Goal: Information Seeking & Learning: Learn about a topic

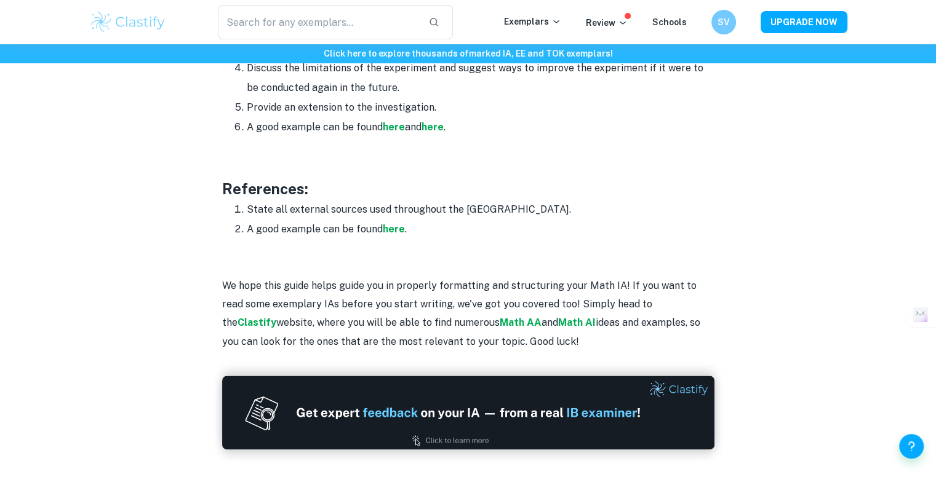
scroll to position [1634, 0]
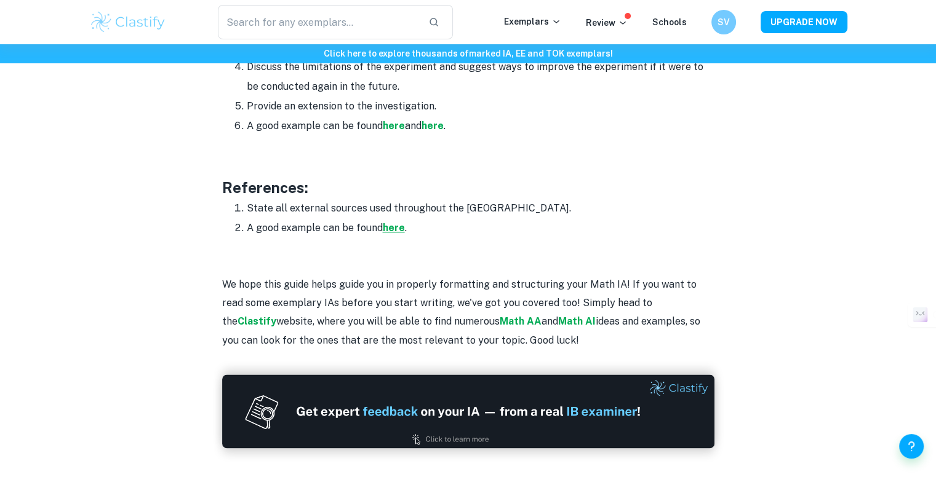
click at [394, 230] on strong "here" at bounding box center [394, 228] width 22 height 12
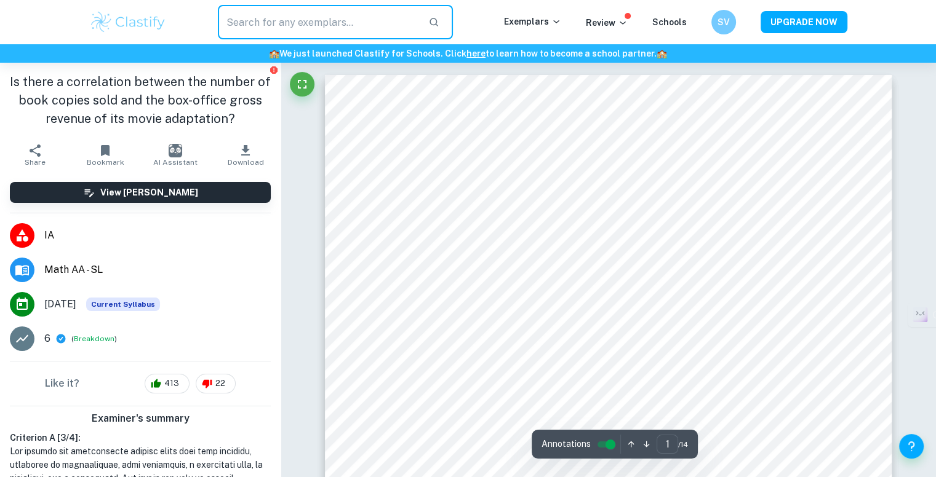
click at [390, 20] on input "text" at bounding box center [318, 22] width 201 height 34
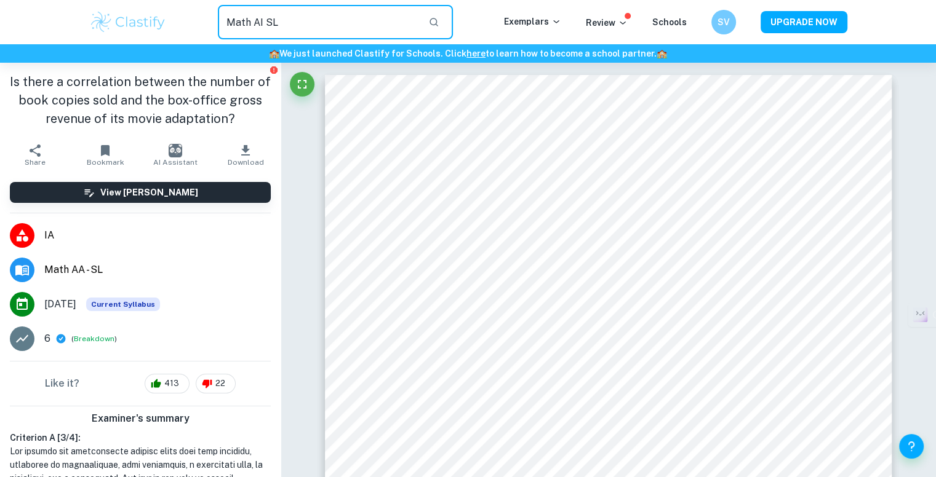
type input "Math AI SL"
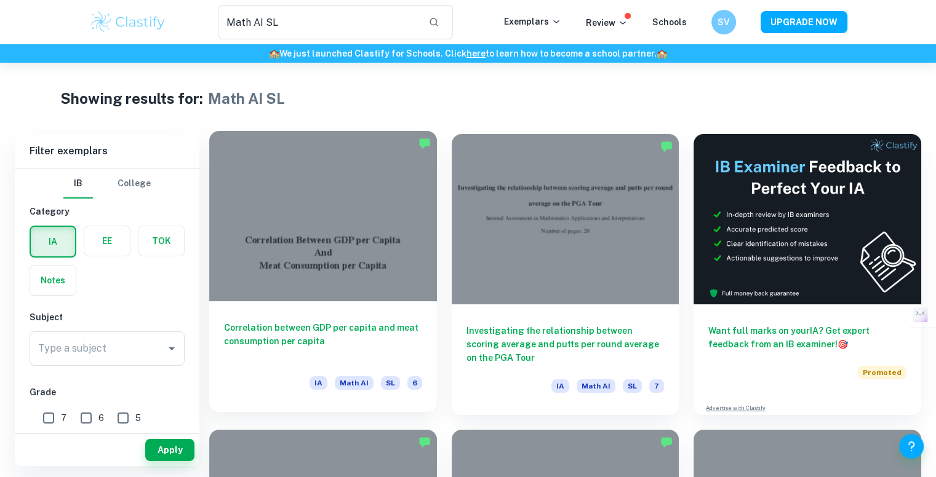
click at [363, 220] on div at bounding box center [323, 216] width 228 height 170
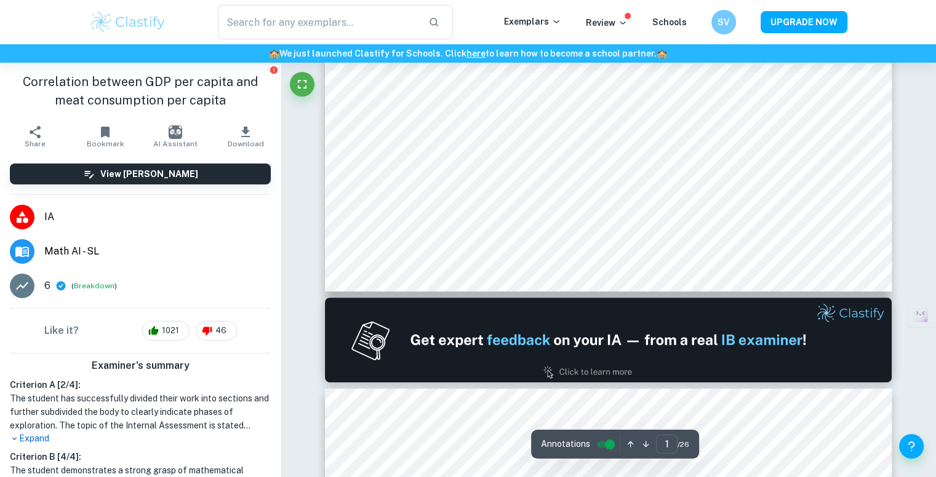
type input "2"
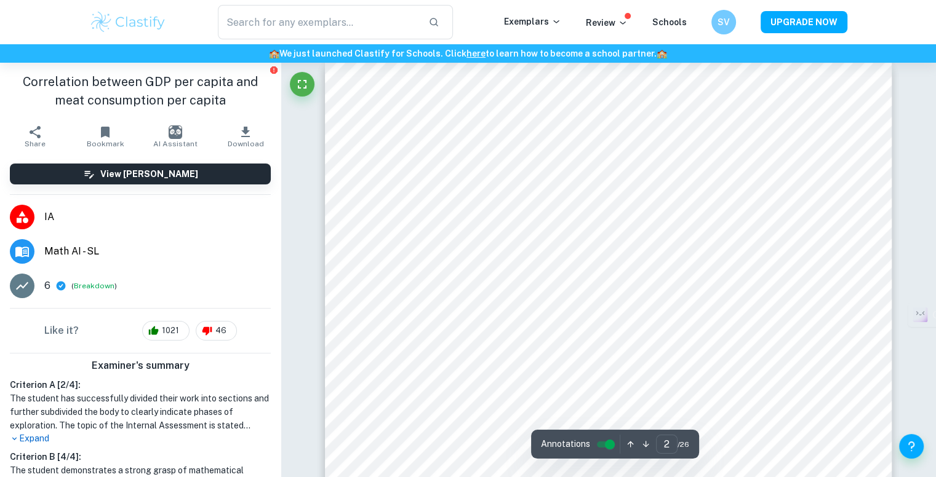
scroll to position [844, 0]
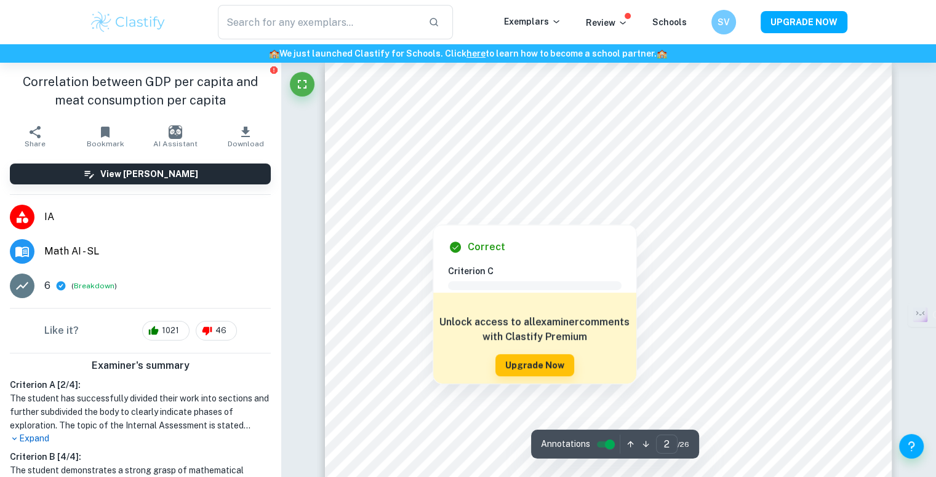
click at [566, 146] on div at bounding box center [607, 149] width 433 height 14
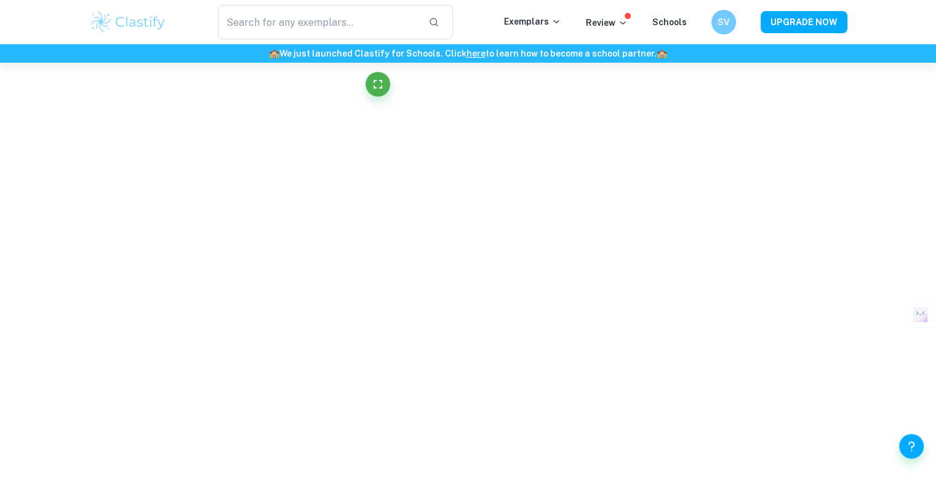
scroll to position [2378, 0]
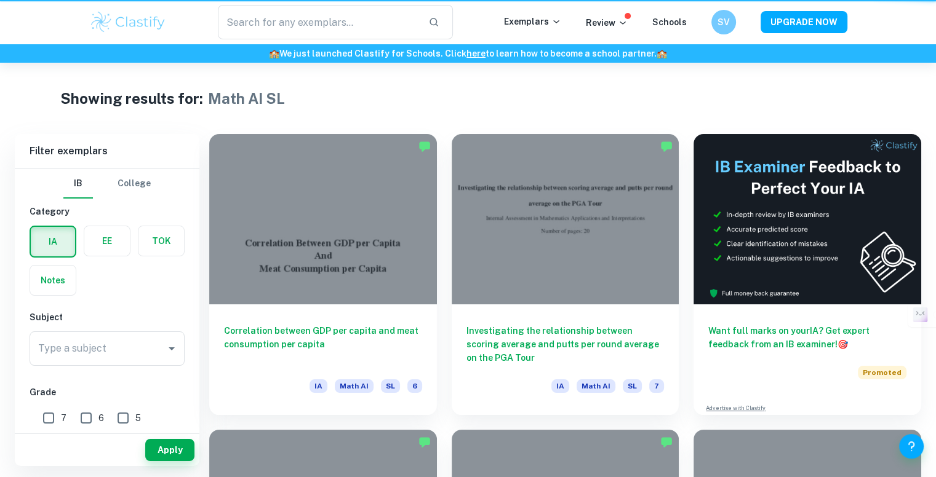
type input "Math AI SL"
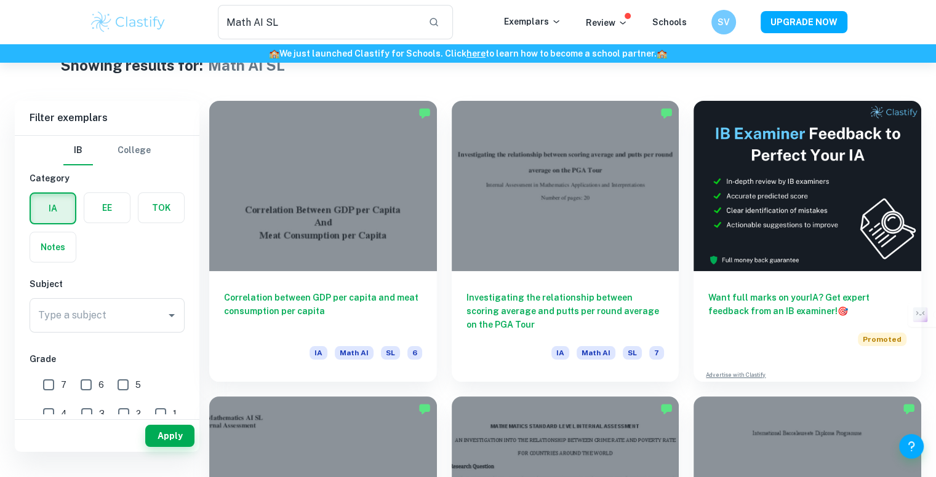
scroll to position [37, 0]
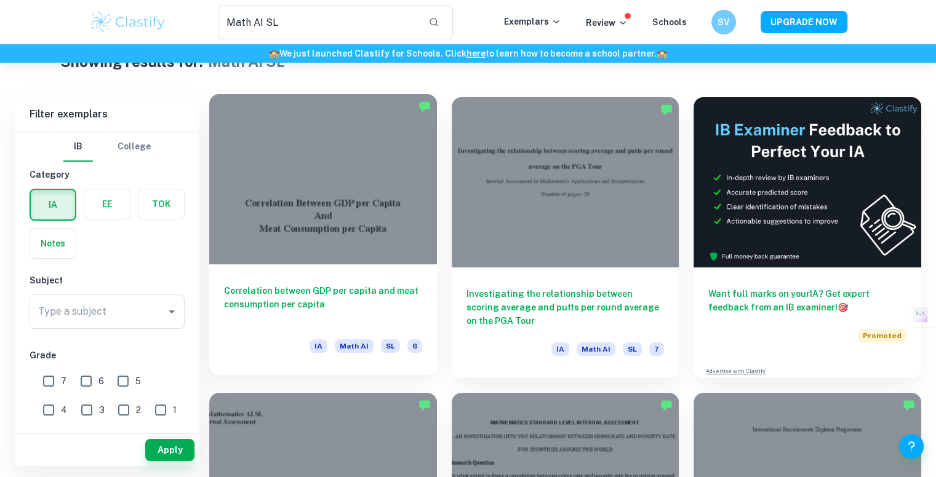
click at [365, 194] on div at bounding box center [323, 179] width 228 height 170
